Goal: Task Accomplishment & Management: Complete application form

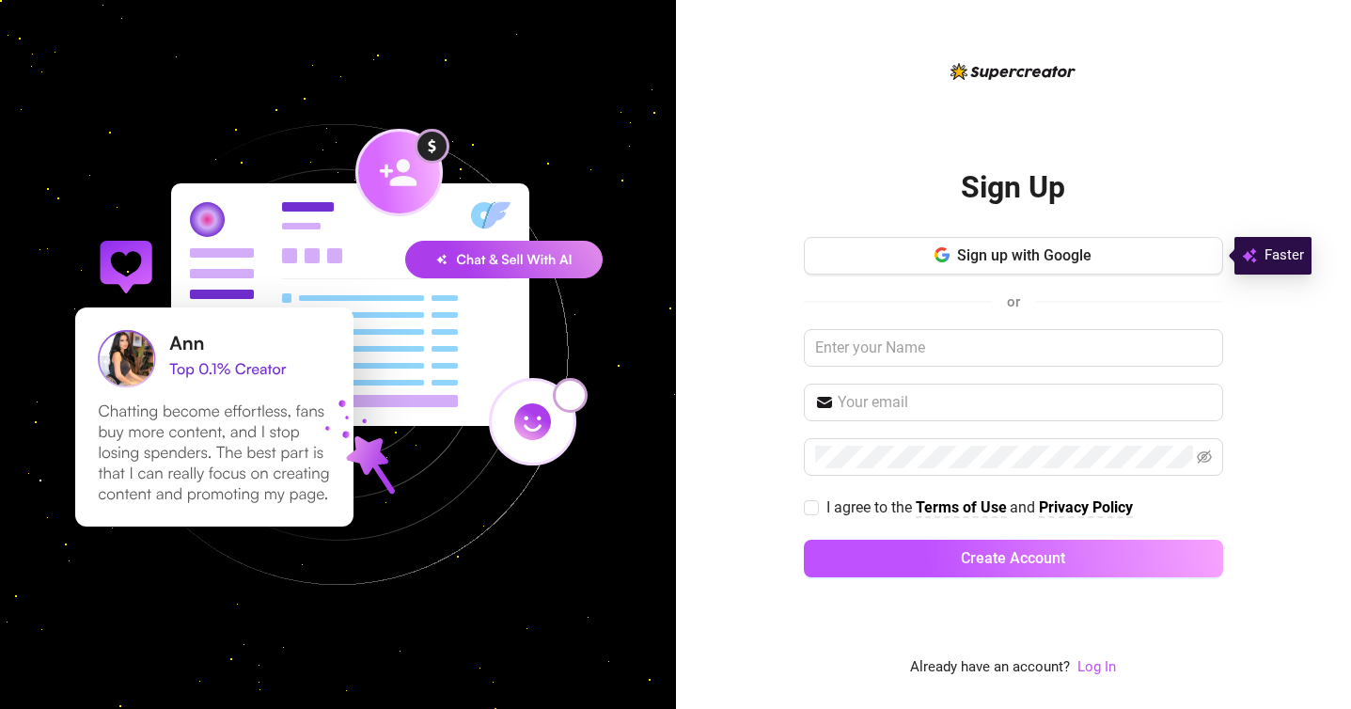
click at [918, 356] on input "text" at bounding box center [1013, 348] width 419 height 38
type input "[PERSON_NAME]"
click at [926, 395] on input "text" at bounding box center [1025, 402] width 374 height 23
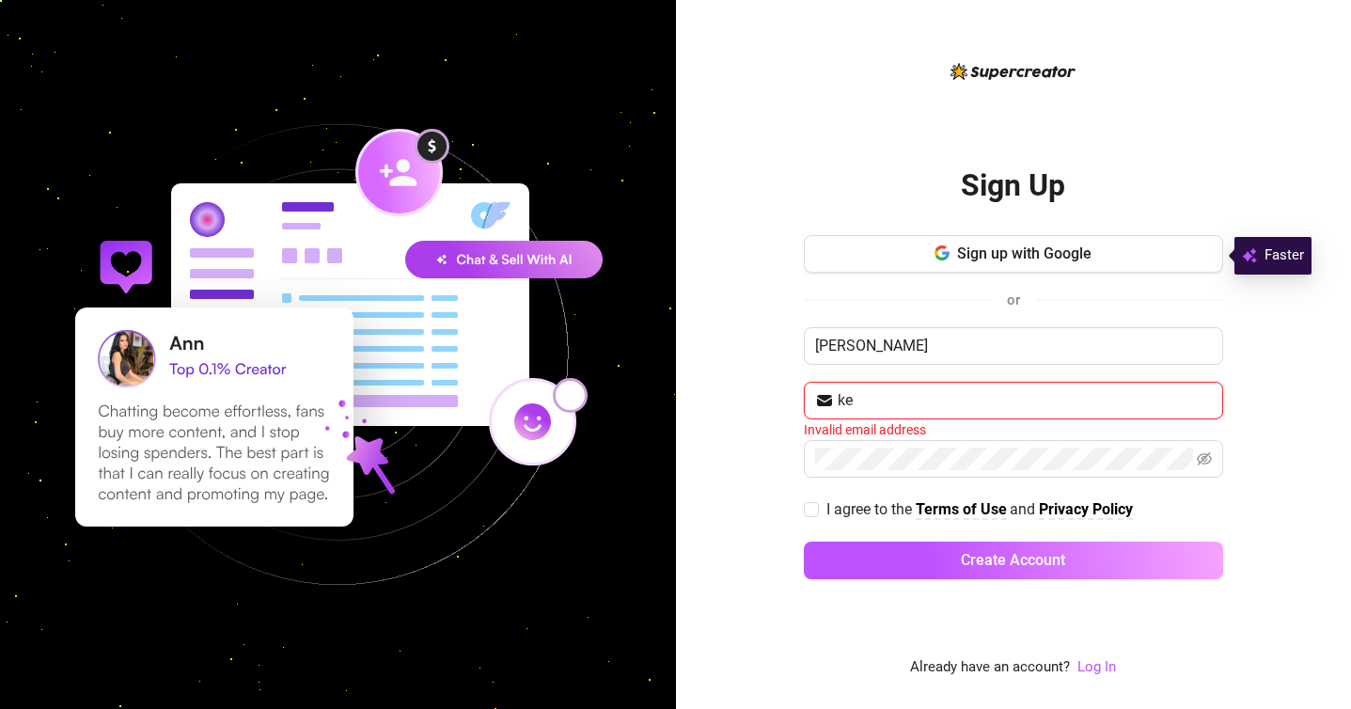
type input "k"
click at [1109, 471] on span at bounding box center [1013, 459] width 419 height 38
click at [1019, 404] on input "text" at bounding box center [1025, 400] width 374 height 23
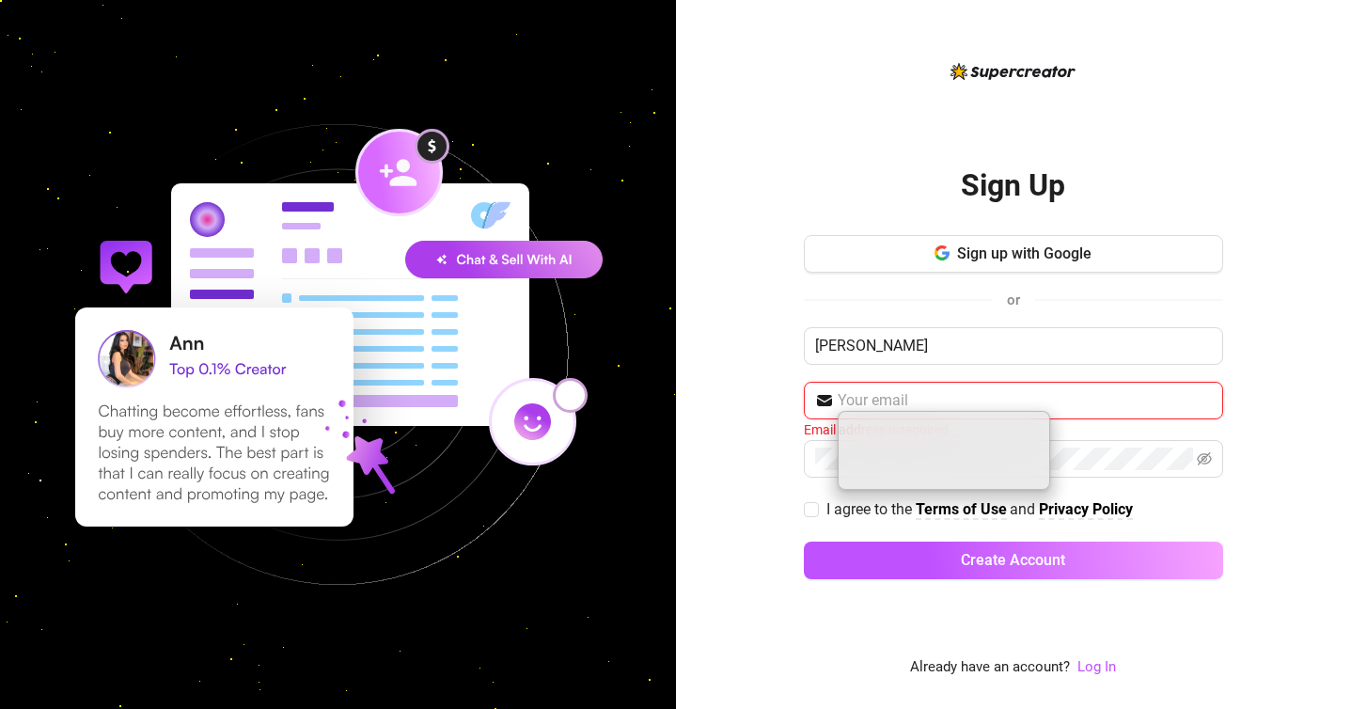
paste input "[EMAIL_ADDRESS][DOMAIN_NAME]"
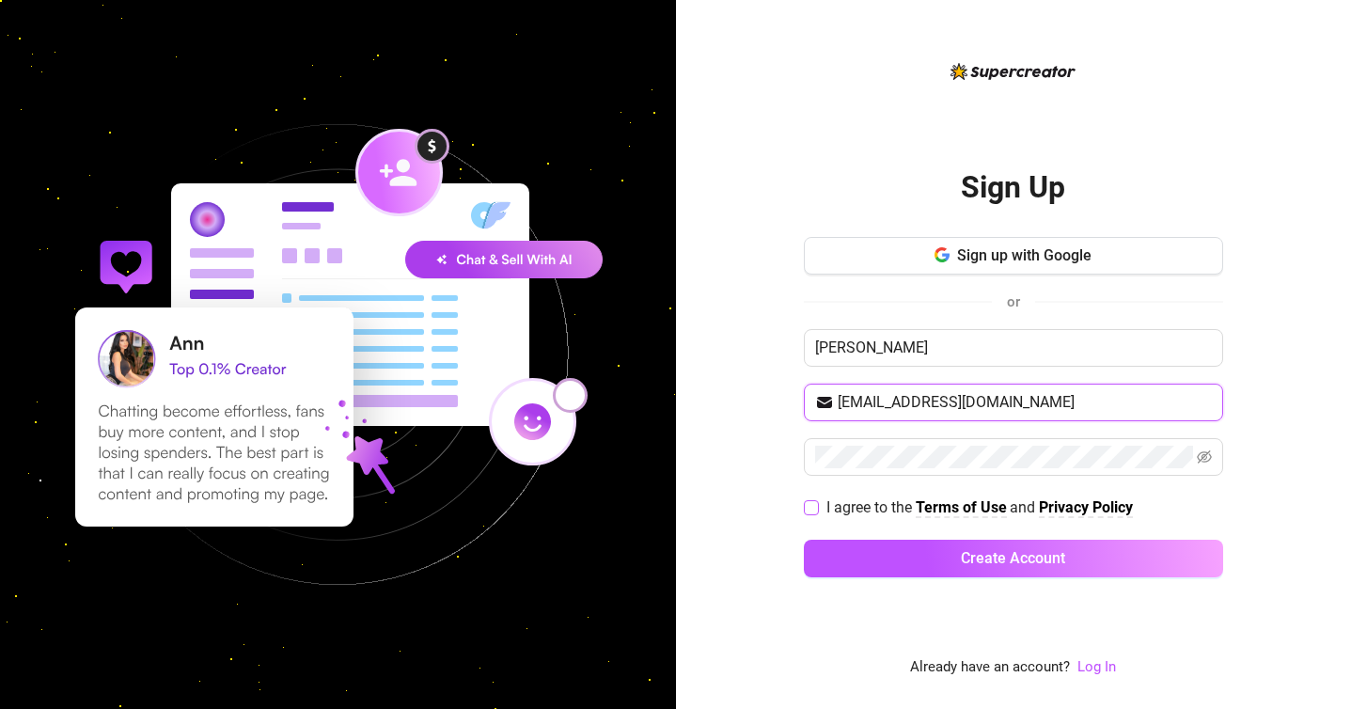
type input "[EMAIL_ADDRESS][DOMAIN_NAME]"
click at [813, 512] on span at bounding box center [811, 507] width 15 height 15
click at [813, 512] on input "I agree to the Terms of Use and Privacy Policy" at bounding box center [810, 506] width 13 height 13
checkbox input "true"
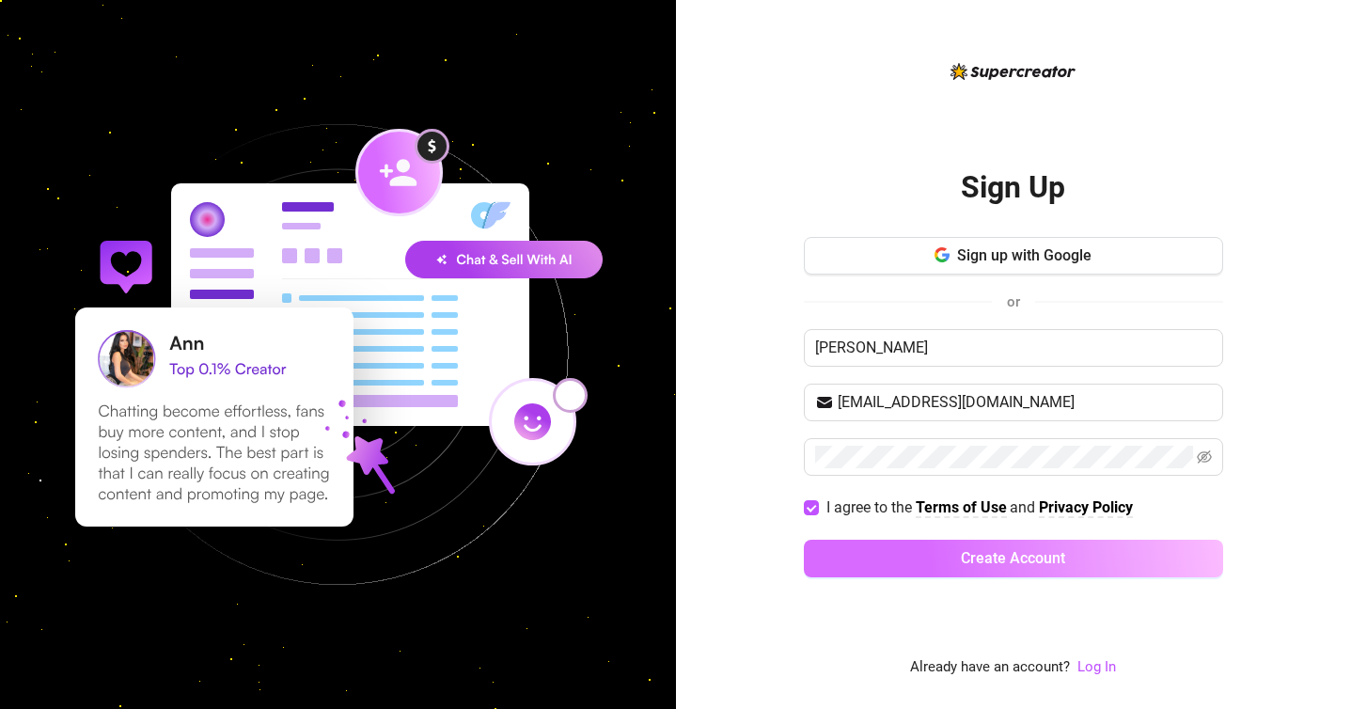
click at [906, 555] on button "Create Account" at bounding box center [1013, 559] width 419 height 38
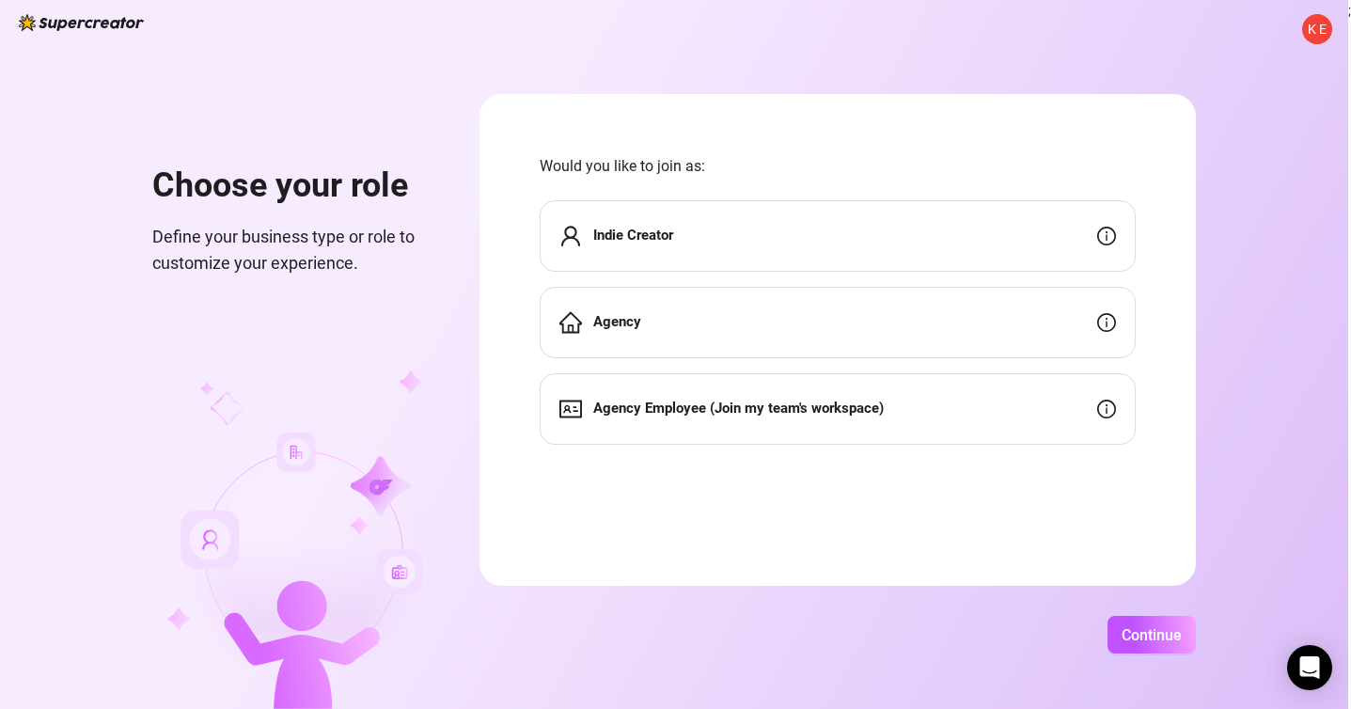
click at [1109, 239] on icon "info-circle" at bounding box center [1106, 236] width 19 height 19
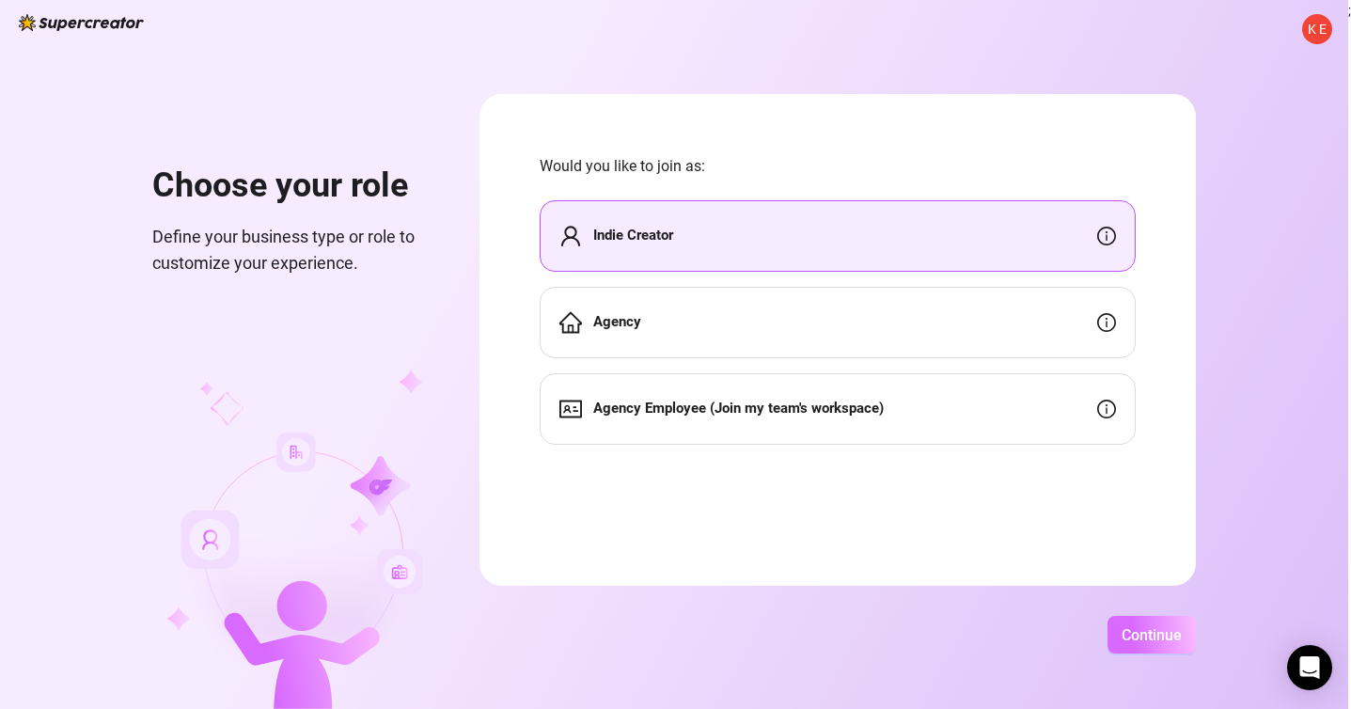
click at [1133, 645] on button "Continue" at bounding box center [1151, 635] width 88 height 38
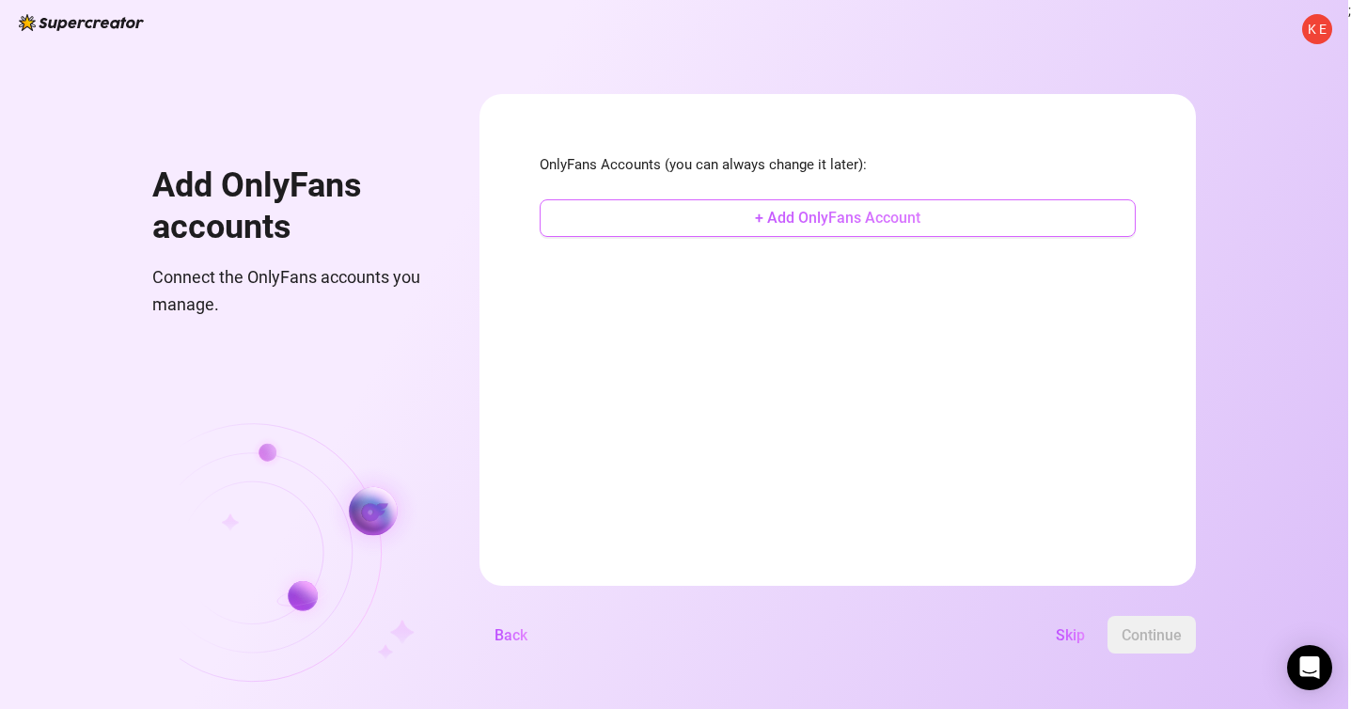
click at [948, 207] on button "+ Add OnlyFans Account" at bounding box center [838, 218] width 596 height 38
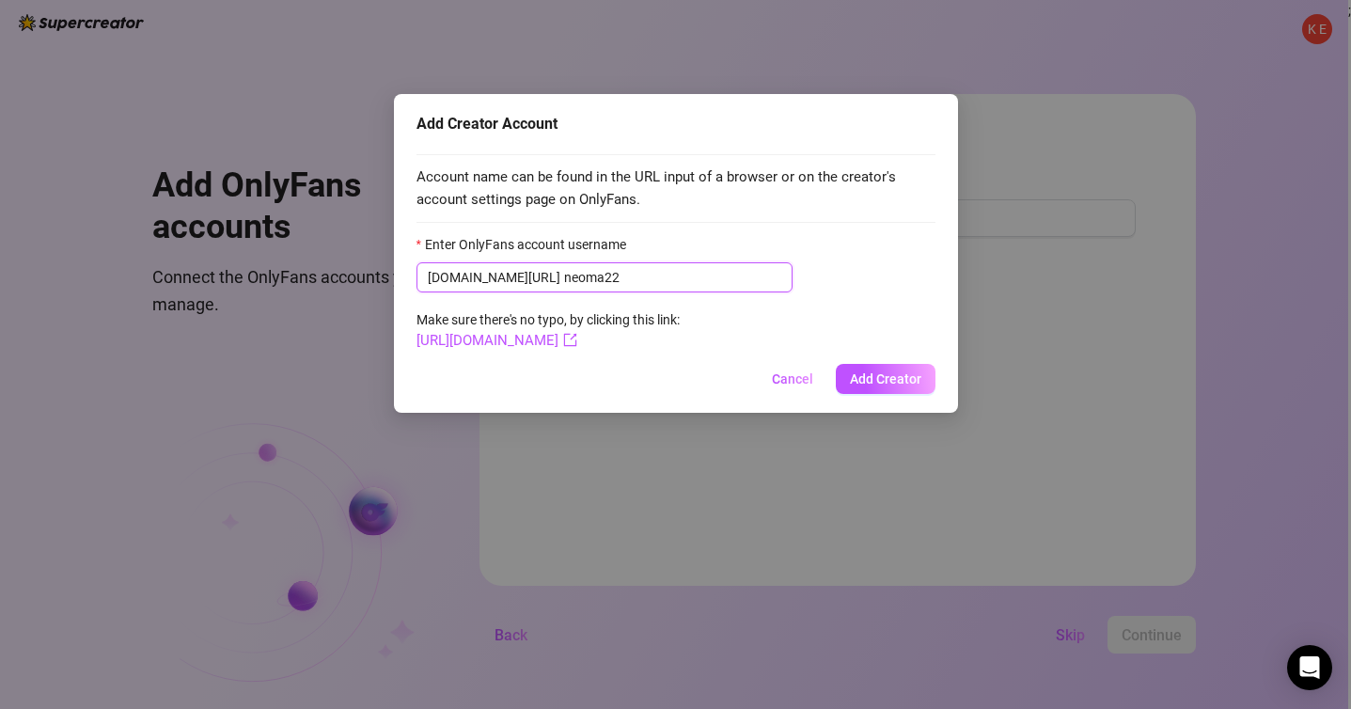
type input "neoma22"
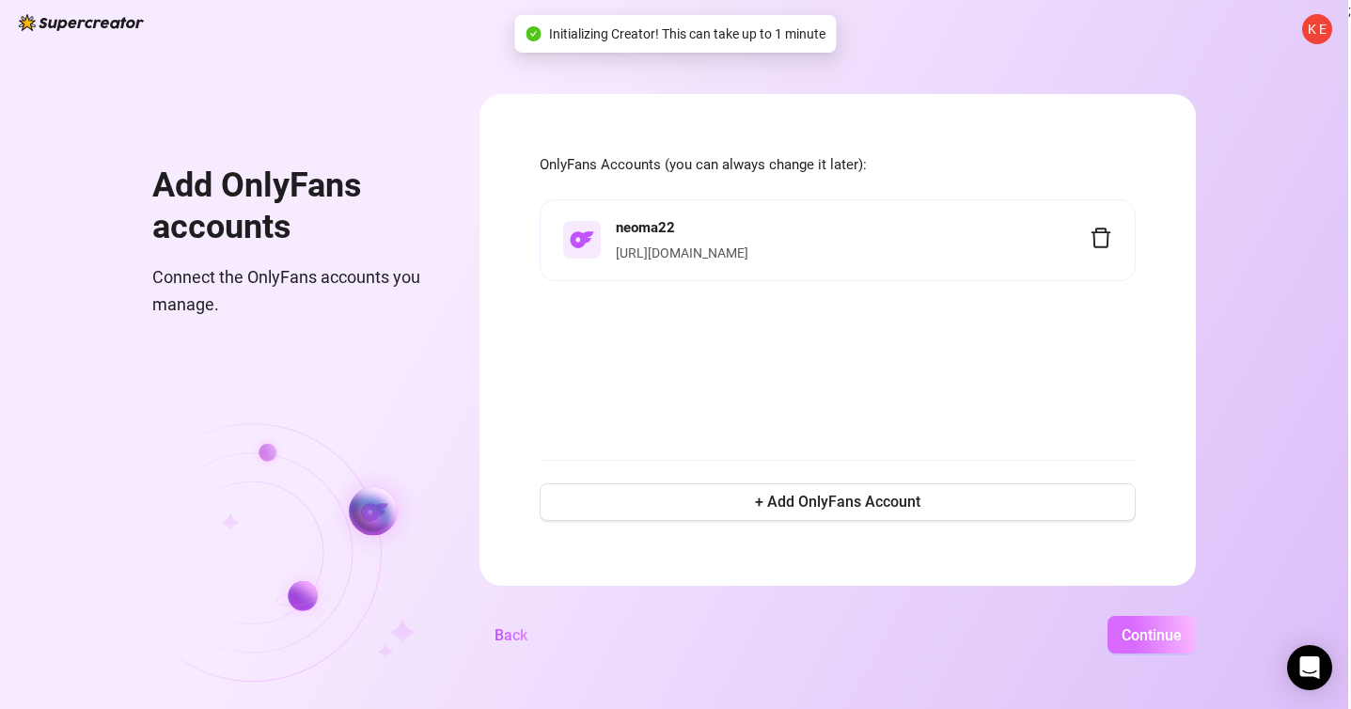
click at [1124, 630] on span "Continue" at bounding box center [1152, 635] width 60 height 18
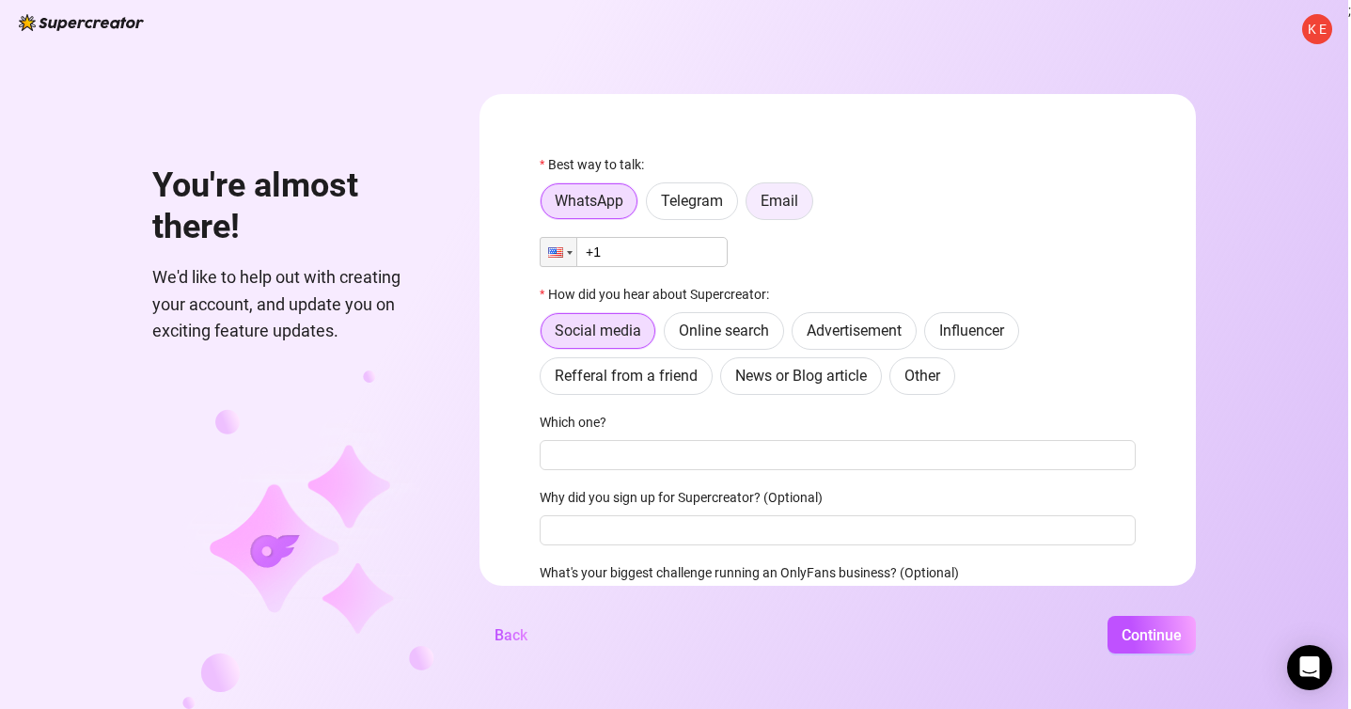
click at [795, 205] on span "Email" at bounding box center [780, 201] width 38 height 18
click at [751, 206] on input "Email" at bounding box center [751, 206] width 0 height 0
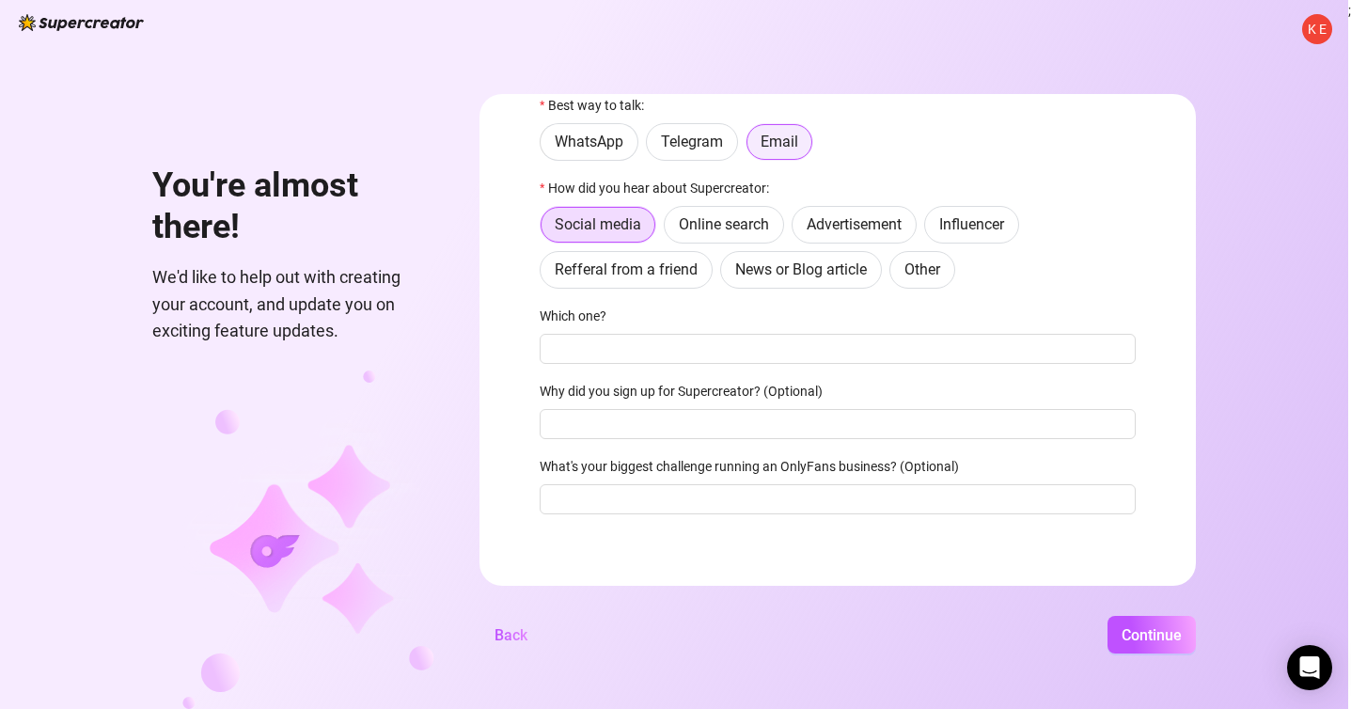
scroll to position [57, 0]
click at [749, 222] on span "Online search" at bounding box center [724, 226] width 90 height 18
click at [669, 231] on input "Online search" at bounding box center [669, 231] width 0 height 0
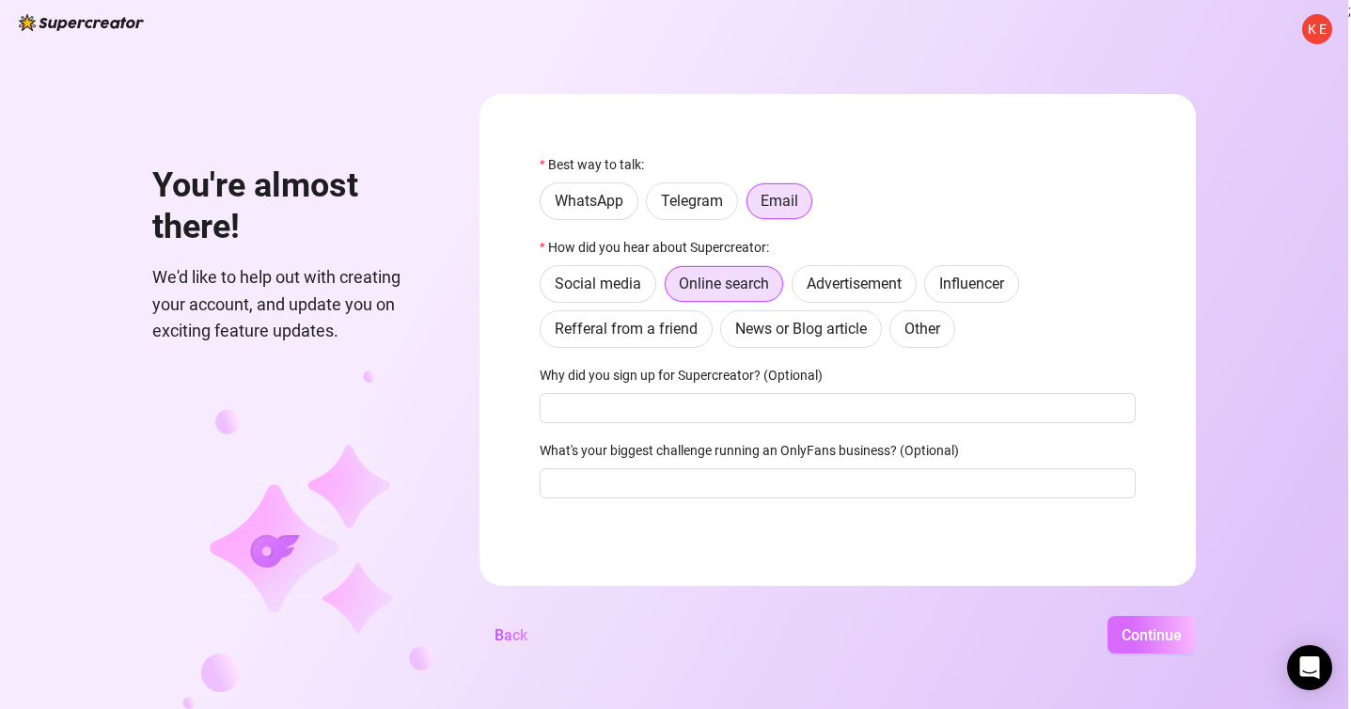
click at [1144, 638] on span "Continue" at bounding box center [1152, 635] width 60 height 18
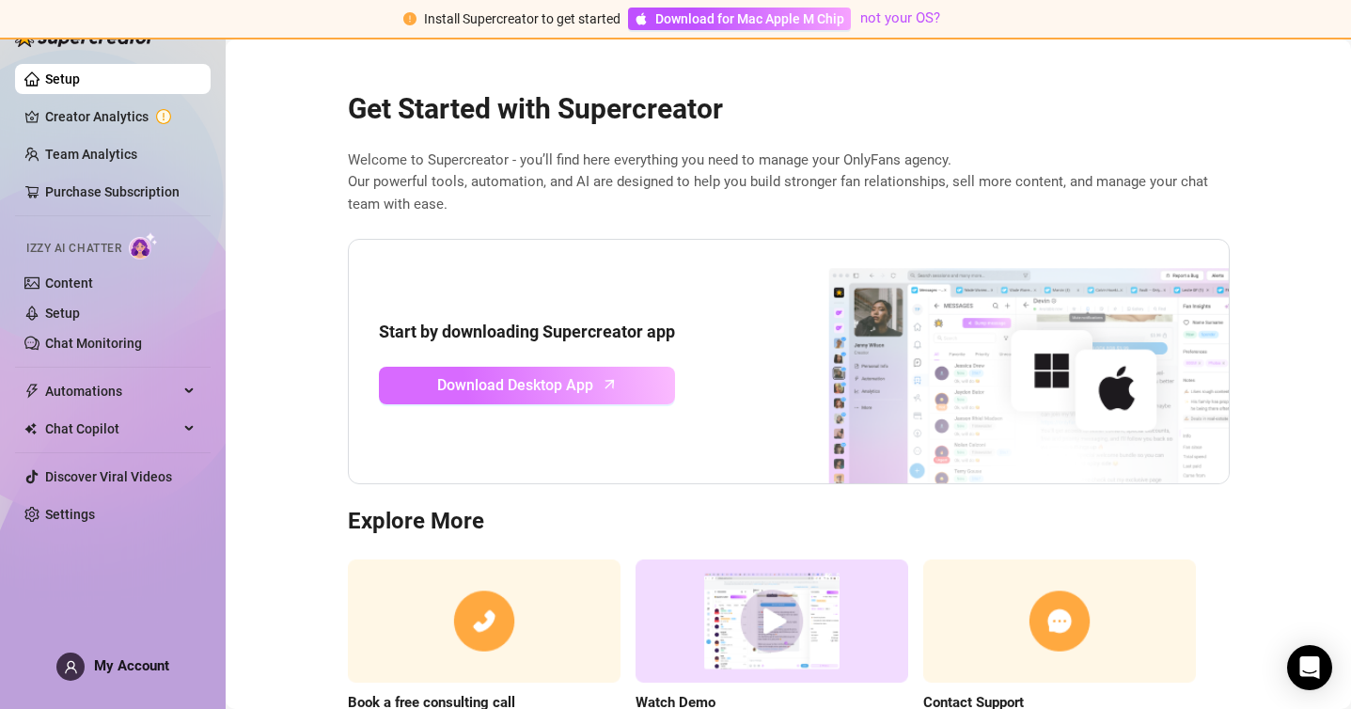
click at [557, 386] on span "Download Desktop App" at bounding box center [515, 385] width 156 height 24
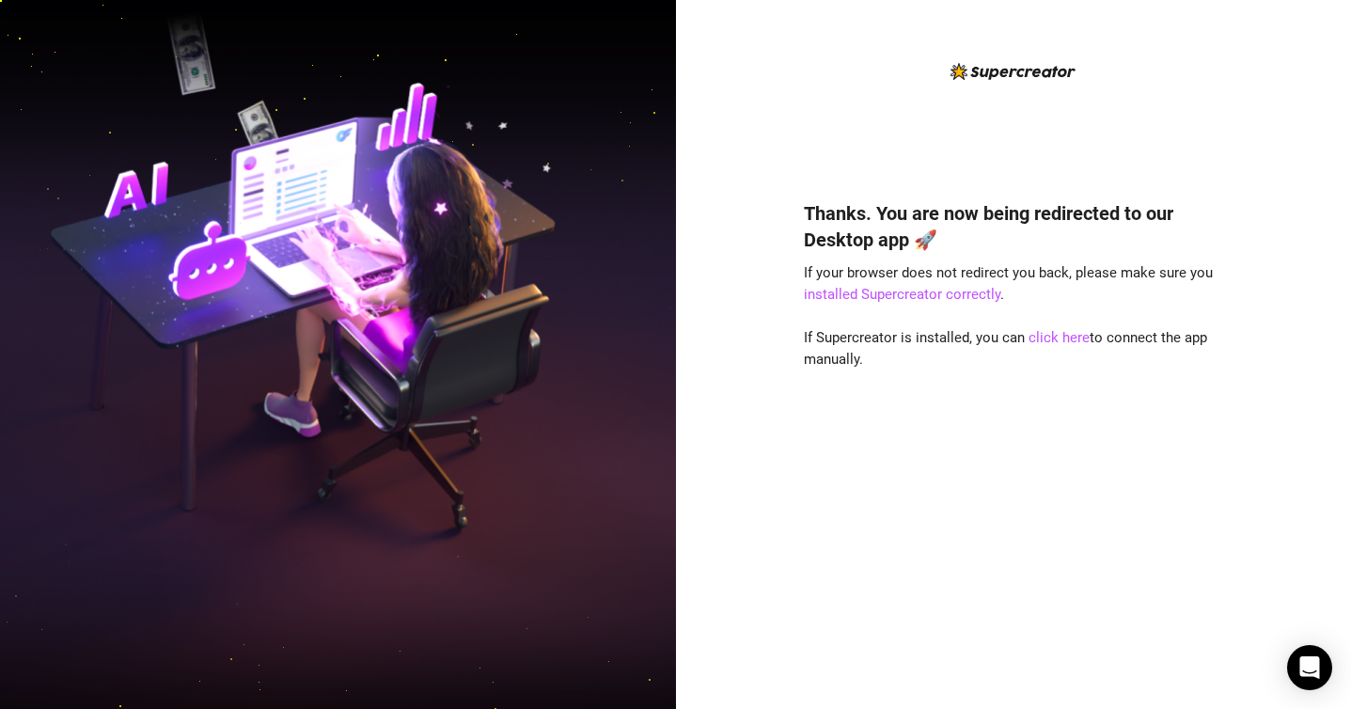
click at [993, 68] on img at bounding box center [1012, 71] width 125 height 17
click at [1000, 71] on img at bounding box center [1012, 71] width 125 height 17
